Goal: Use online tool/utility: Use online tool/utility

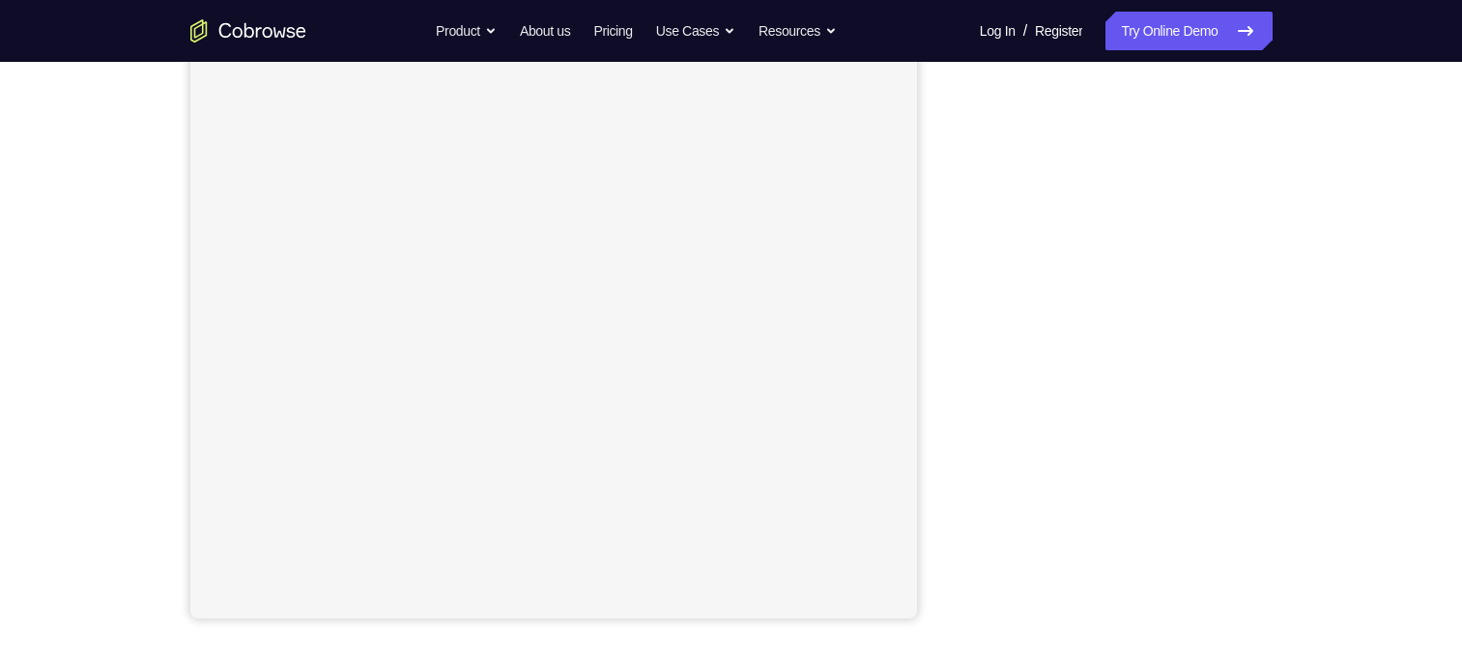
scroll to position [242, 0]
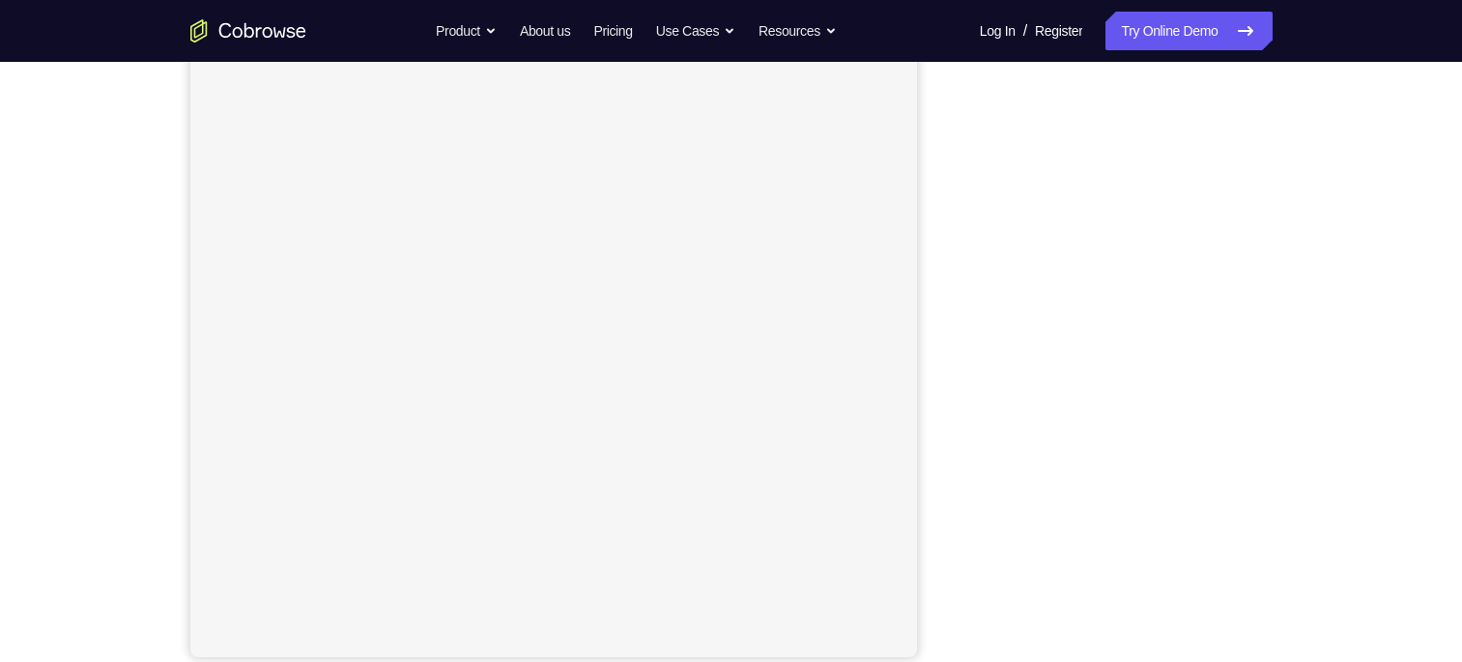
click at [1124, 48] on button "iOS" at bounding box center [1117, 29] width 103 height 39
click at [1206, 131] on button "Android" at bounding box center [1220, 112] width 103 height 39
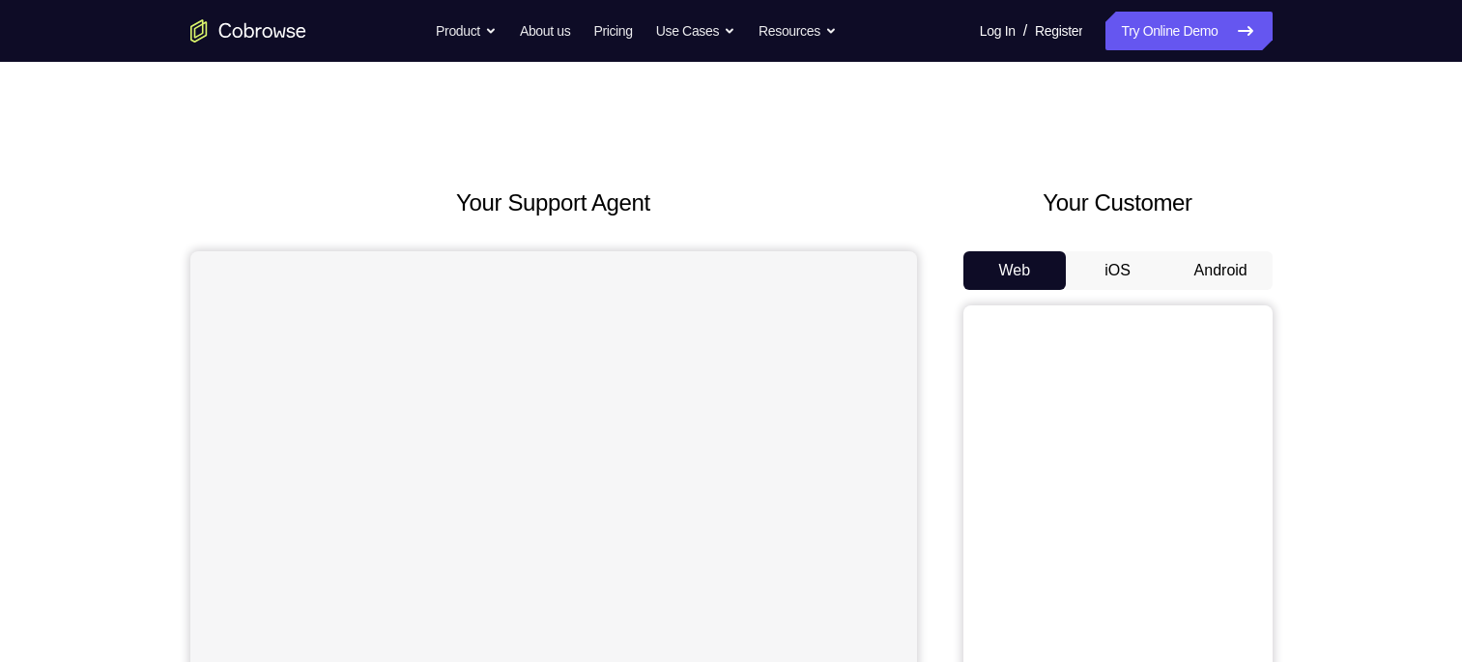
click at [1221, 274] on button "Android" at bounding box center [1220, 270] width 103 height 39
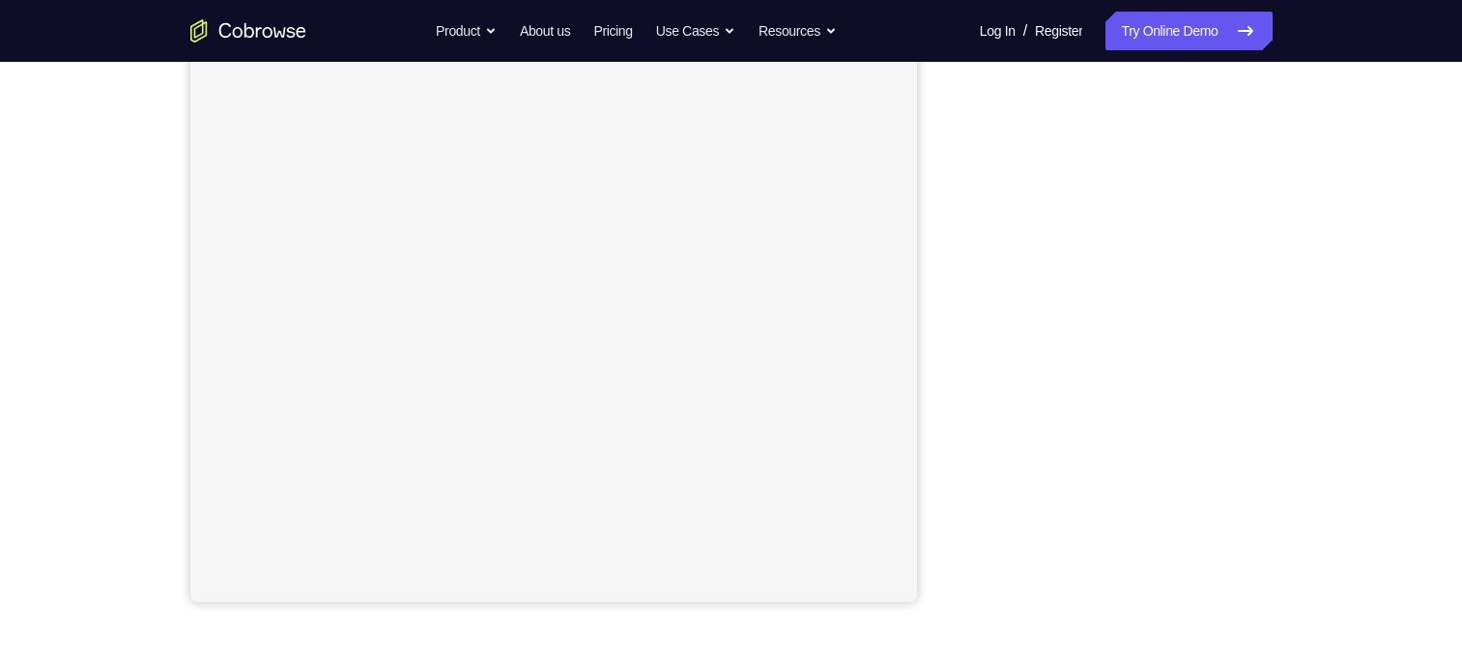
scroll to position [294, 0]
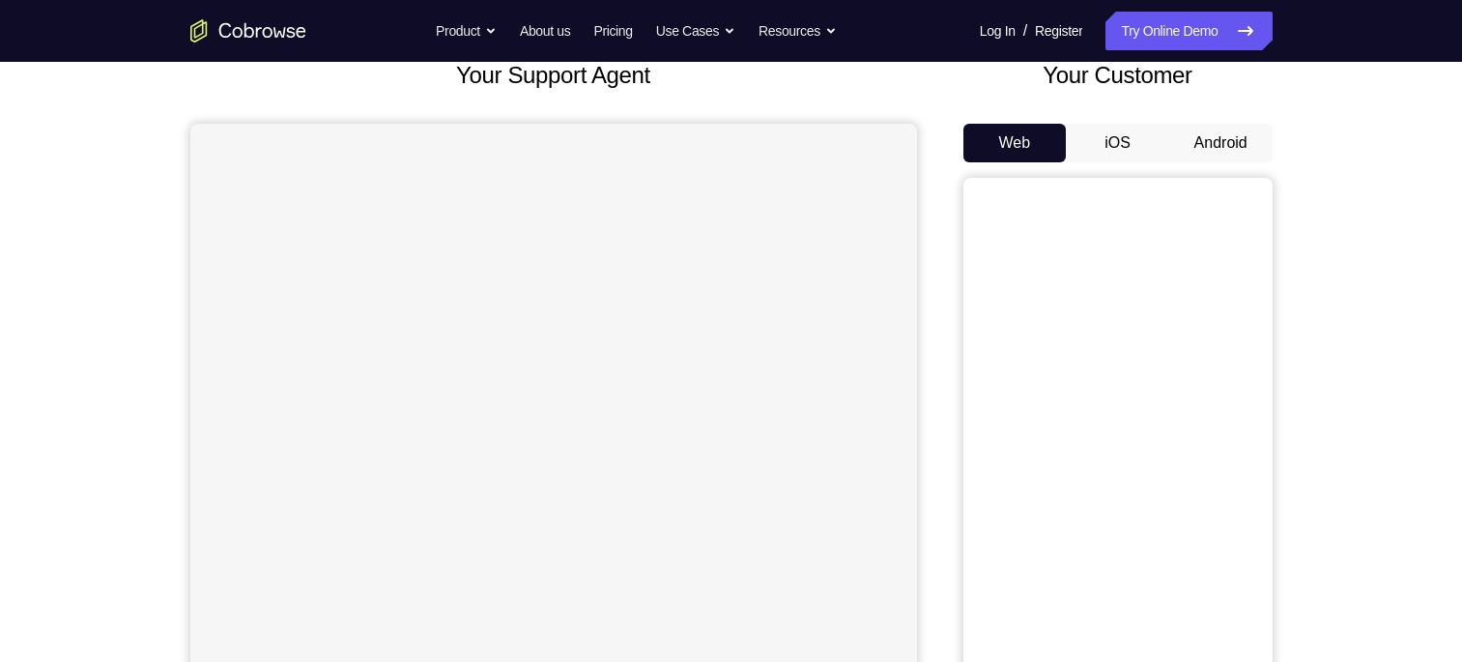
scroll to position [131, 0]
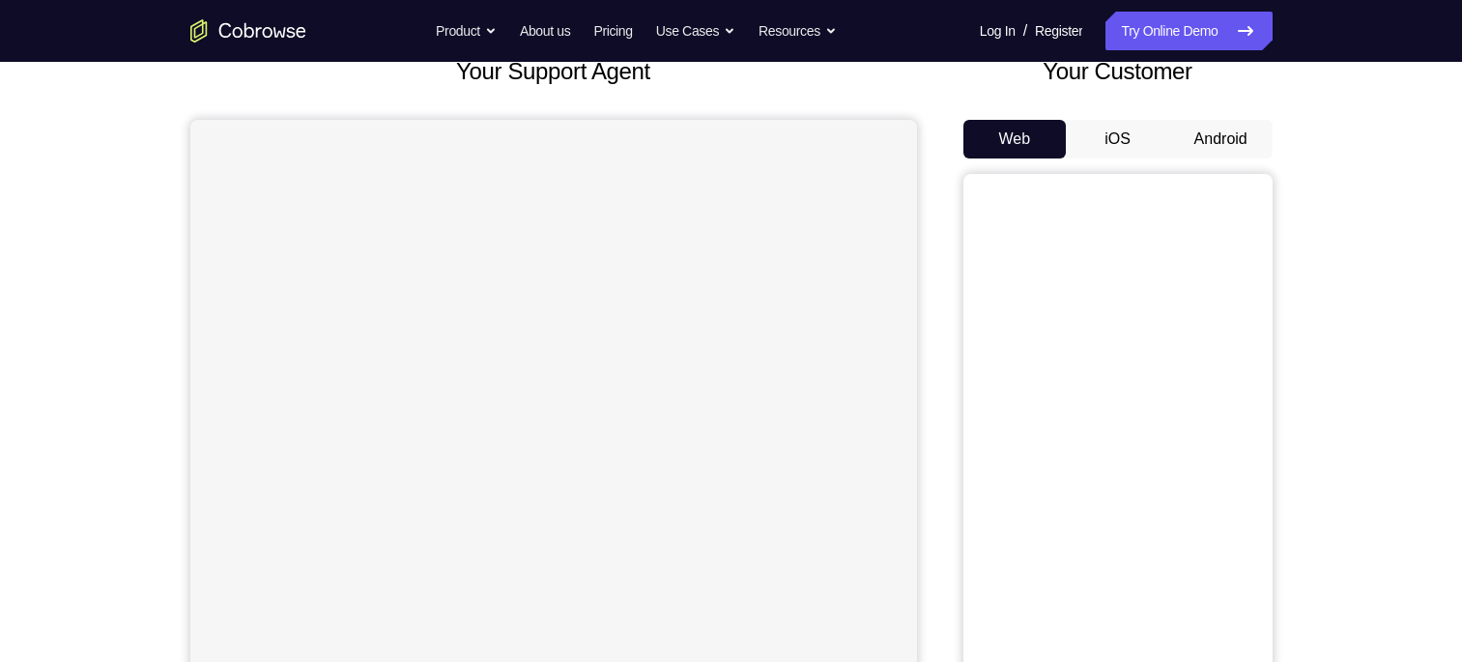
click at [1209, 148] on button "Android" at bounding box center [1220, 139] width 103 height 39
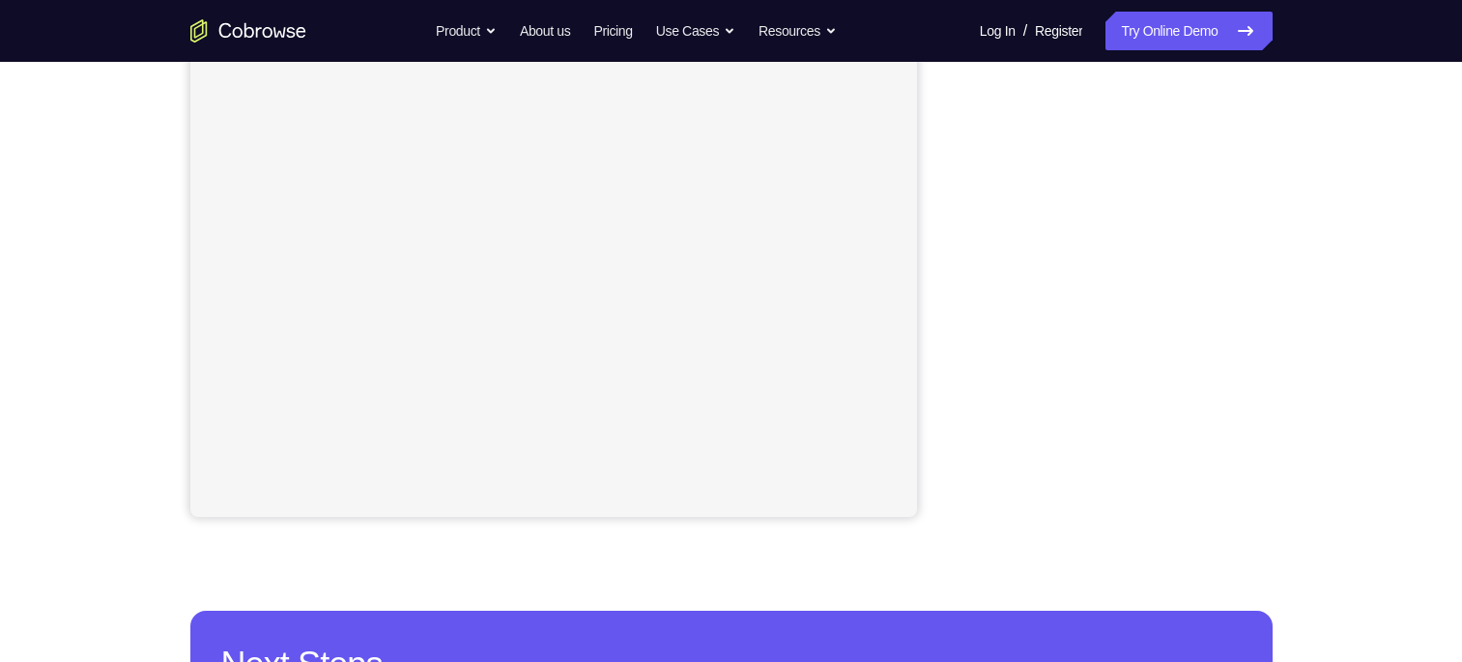
scroll to position [446, 0]
